Goal: Use online tool/utility

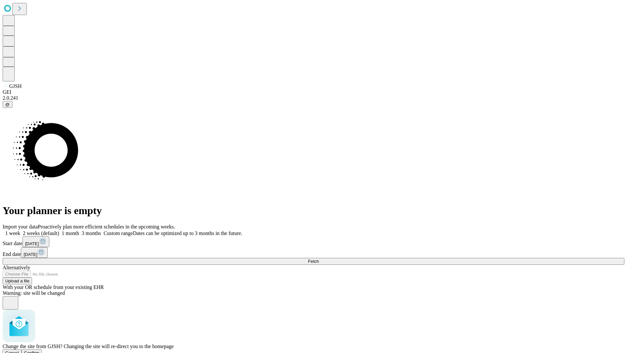
click at [40, 350] on span "Confirm" at bounding box center [31, 352] width 15 height 5
click at [79, 230] on label "1 month" at bounding box center [69, 233] width 20 height 6
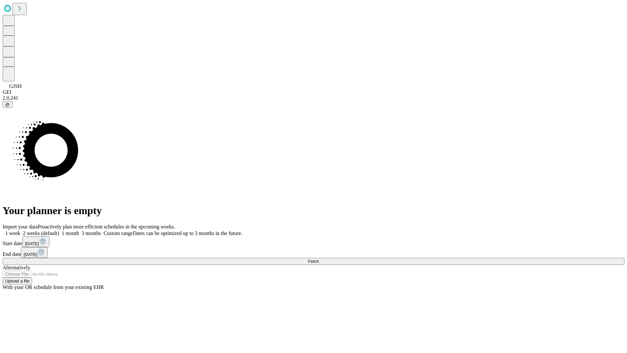
click at [319, 259] on span "Fetch" at bounding box center [313, 261] width 11 height 5
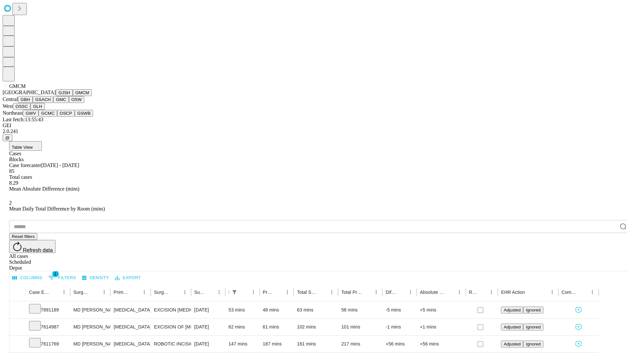
click at [33, 103] on button "GBH" at bounding box center [25, 99] width 15 height 7
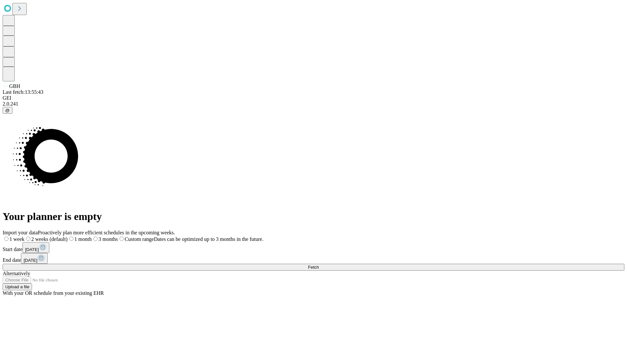
click at [92, 236] on label "1 month" at bounding box center [80, 239] width 24 height 6
click at [319, 265] on span "Fetch" at bounding box center [313, 267] width 11 height 5
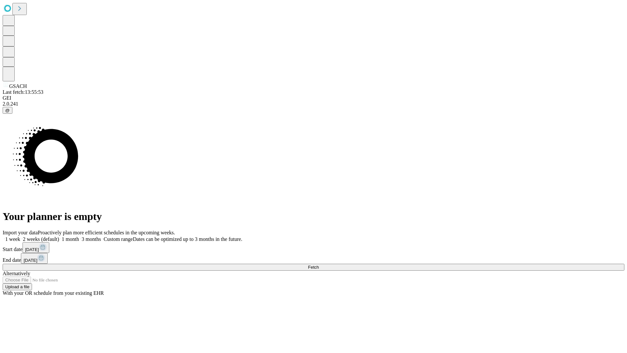
click at [79, 236] on label "1 month" at bounding box center [69, 239] width 20 height 6
click at [319, 265] on span "Fetch" at bounding box center [313, 267] width 11 height 5
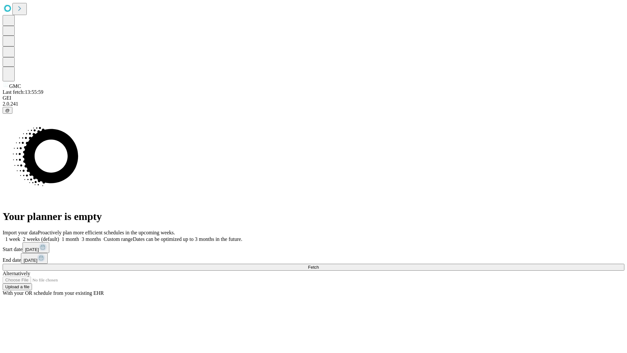
click at [79, 236] on label "1 month" at bounding box center [69, 239] width 20 height 6
click at [319, 265] on span "Fetch" at bounding box center [313, 267] width 11 height 5
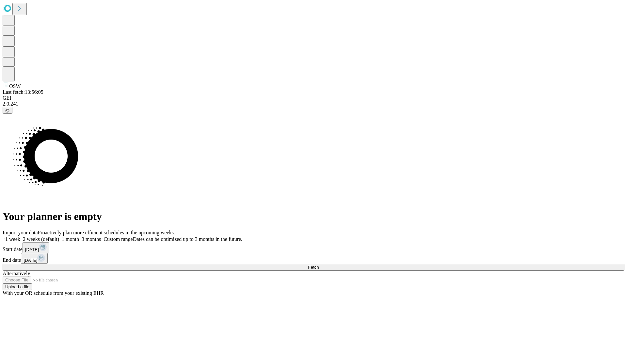
click at [319, 265] on span "Fetch" at bounding box center [313, 267] width 11 height 5
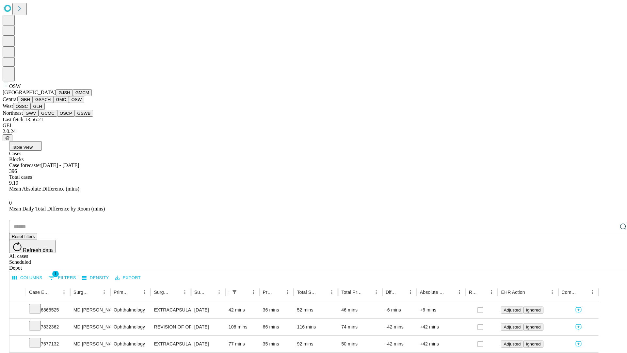
click at [31, 110] on button "OSSC" at bounding box center [22, 106] width 18 height 7
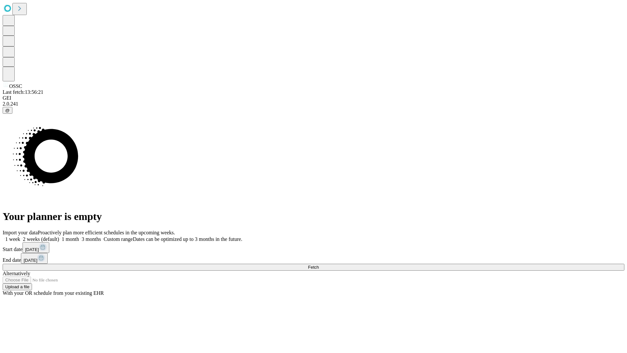
click at [79, 236] on label "1 month" at bounding box center [69, 239] width 20 height 6
click at [319, 265] on span "Fetch" at bounding box center [313, 267] width 11 height 5
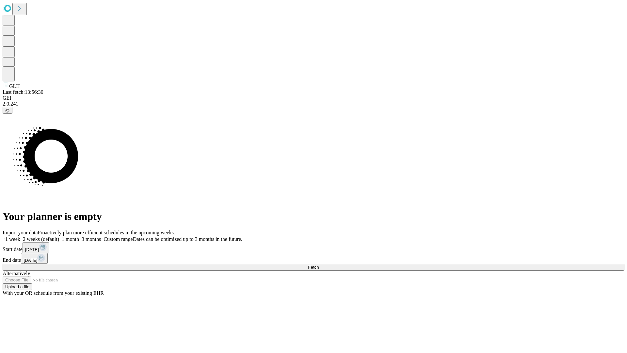
click at [79, 236] on label "1 month" at bounding box center [69, 239] width 20 height 6
click at [319, 265] on span "Fetch" at bounding box center [313, 267] width 11 height 5
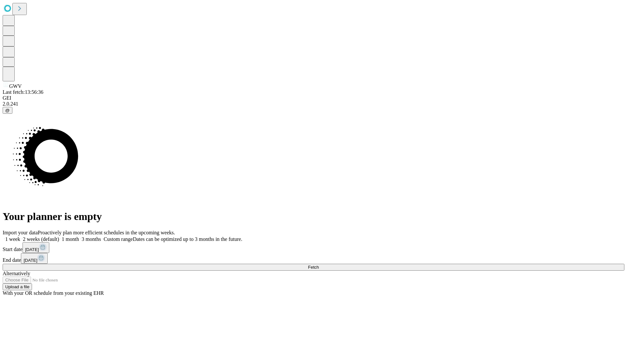
click at [79, 236] on label "1 month" at bounding box center [69, 239] width 20 height 6
click at [319, 265] on span "Fetch" at bounding box center [313, 267] width 11 height 5
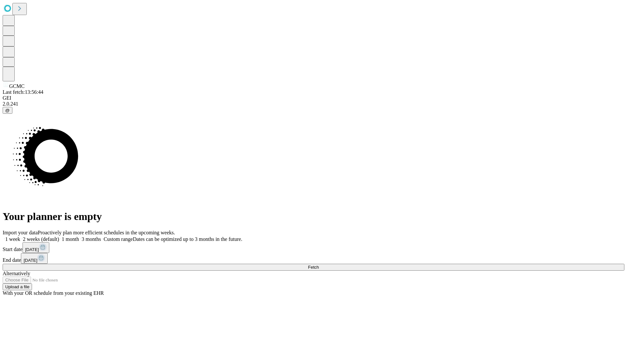
click at [79, 236] on label "1 month" at bounding box center [69, 239] width 20 height 6
click at [319, 265] on span "Fetch" at bounding box center [313, 267] width 11 height 5
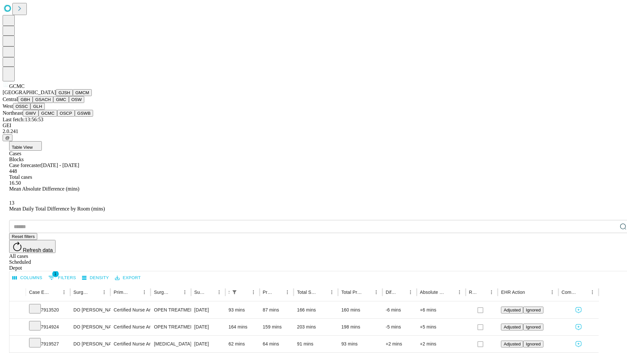
click at [57, 117] on button "OSCP" at bounding box center [66, 113] width 18 height 7
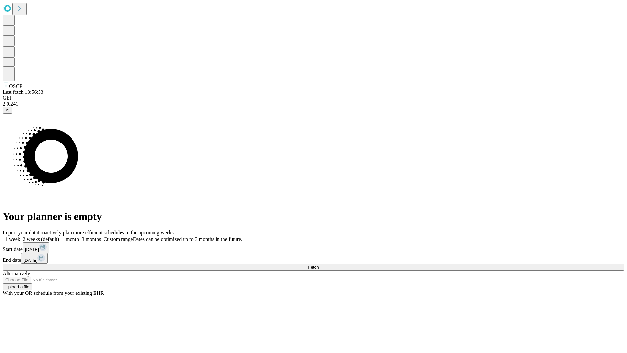
click at [79, 236] on label "1 month" at bounding box center [69, 239] width 20 height 6
click at [319, 265] on span "Fetch" at bounding box center [313, 267] width 11 height 5
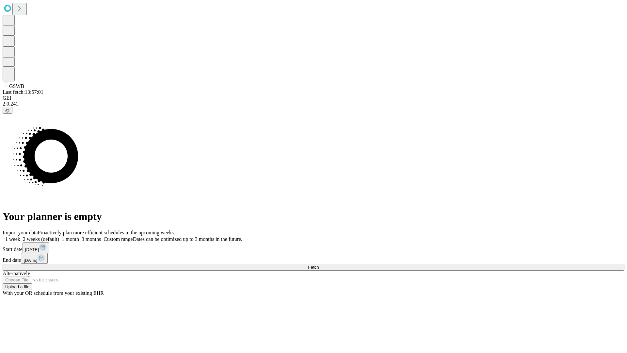
click at [79, 236] on label "1 month" at bounding box center [69, 239] width 20 height 6
click at [319, 265] on span "Fetch" at bounding box center [313, 267] width 11 height 5
